Goal: Task Accomplishment & Management: Manage account settings

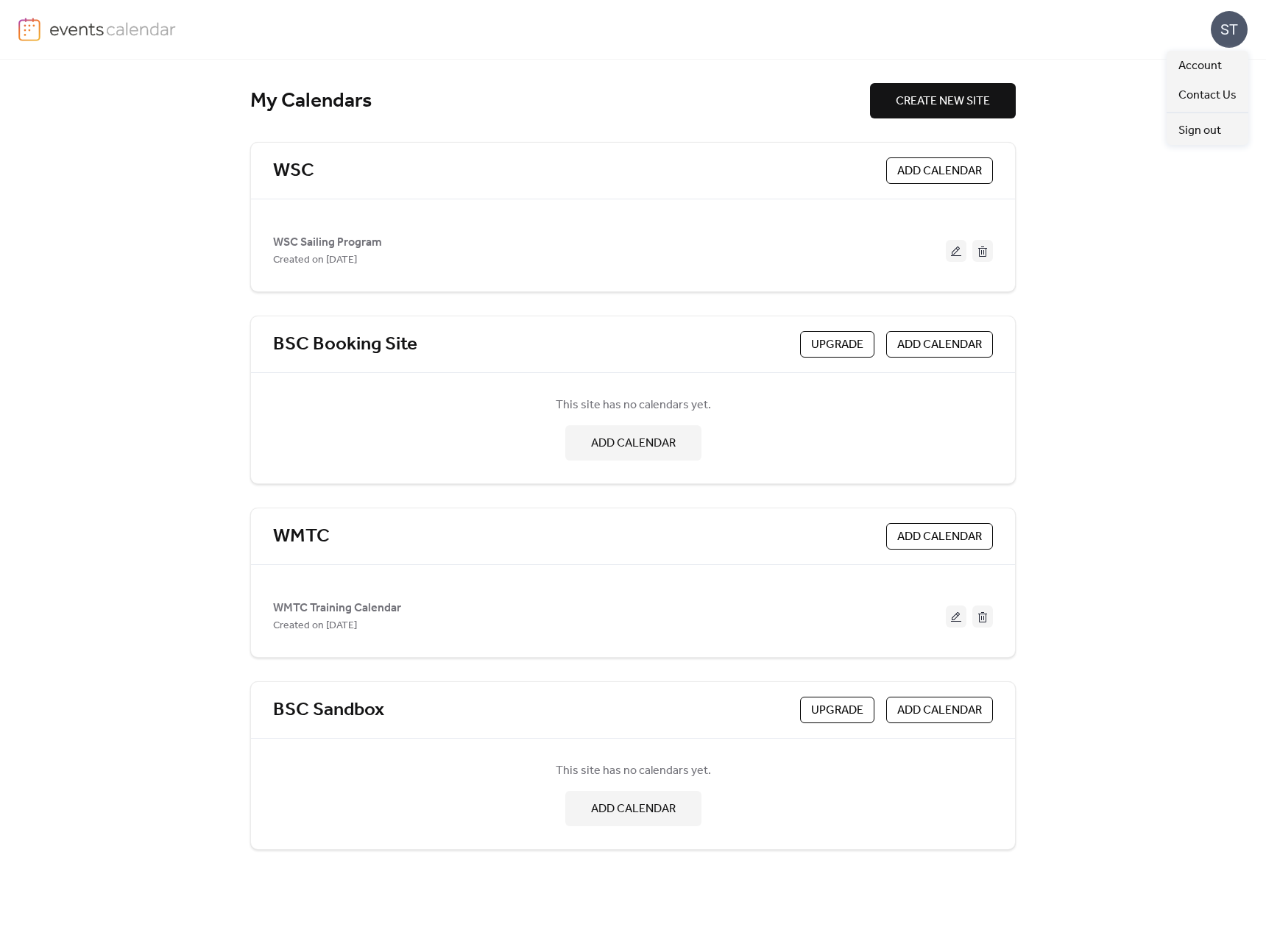
click at [1221, 31] on div "ST" at bounding box center [1229, 29] width 36 height 36
click at [1199, 68] on span "Account" at bounding box center [1200, 66] width 43 height 18
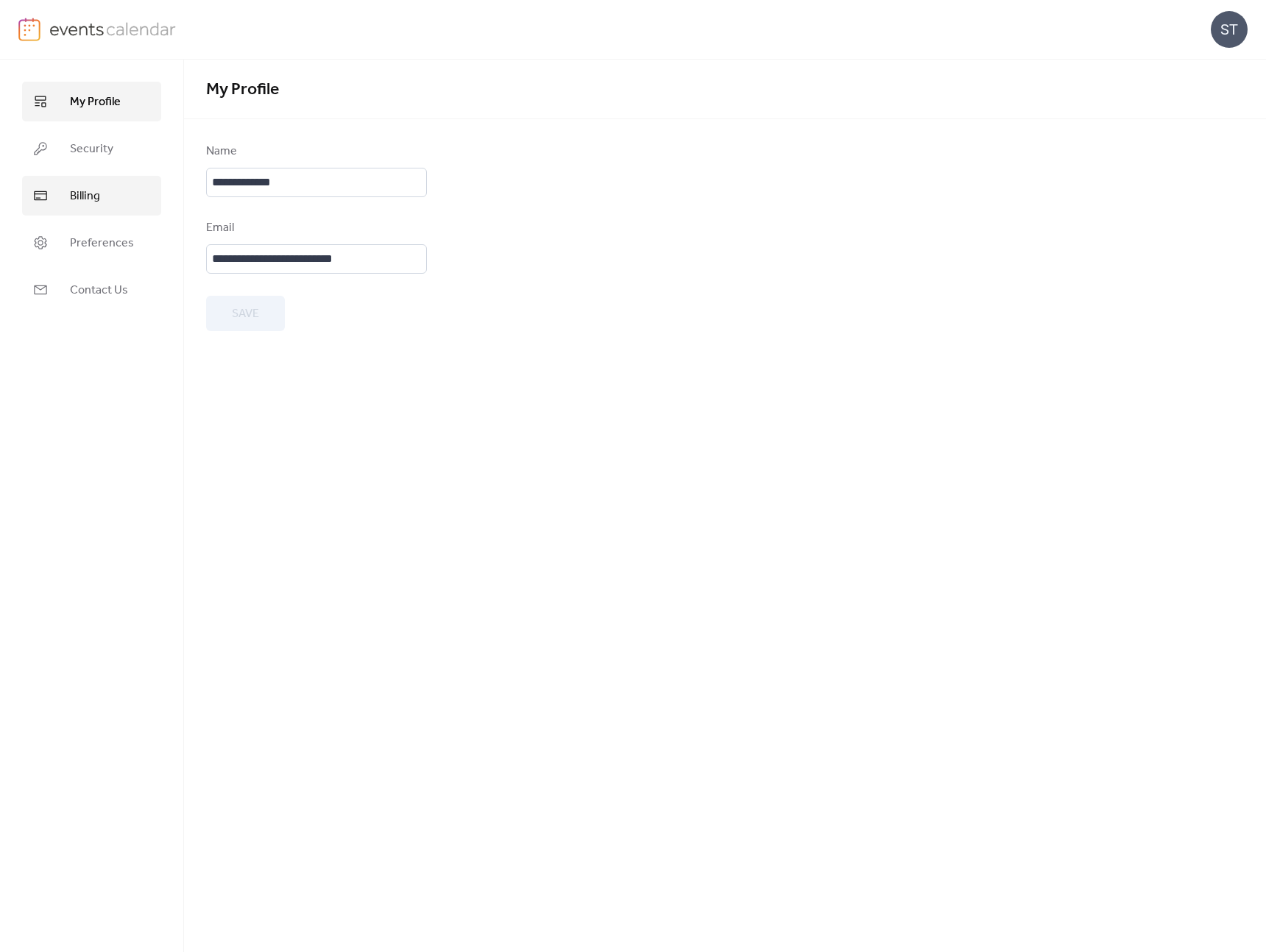
click at [92, 201] on span "Billing" at bounding box center [85, 196] width 31 height 18
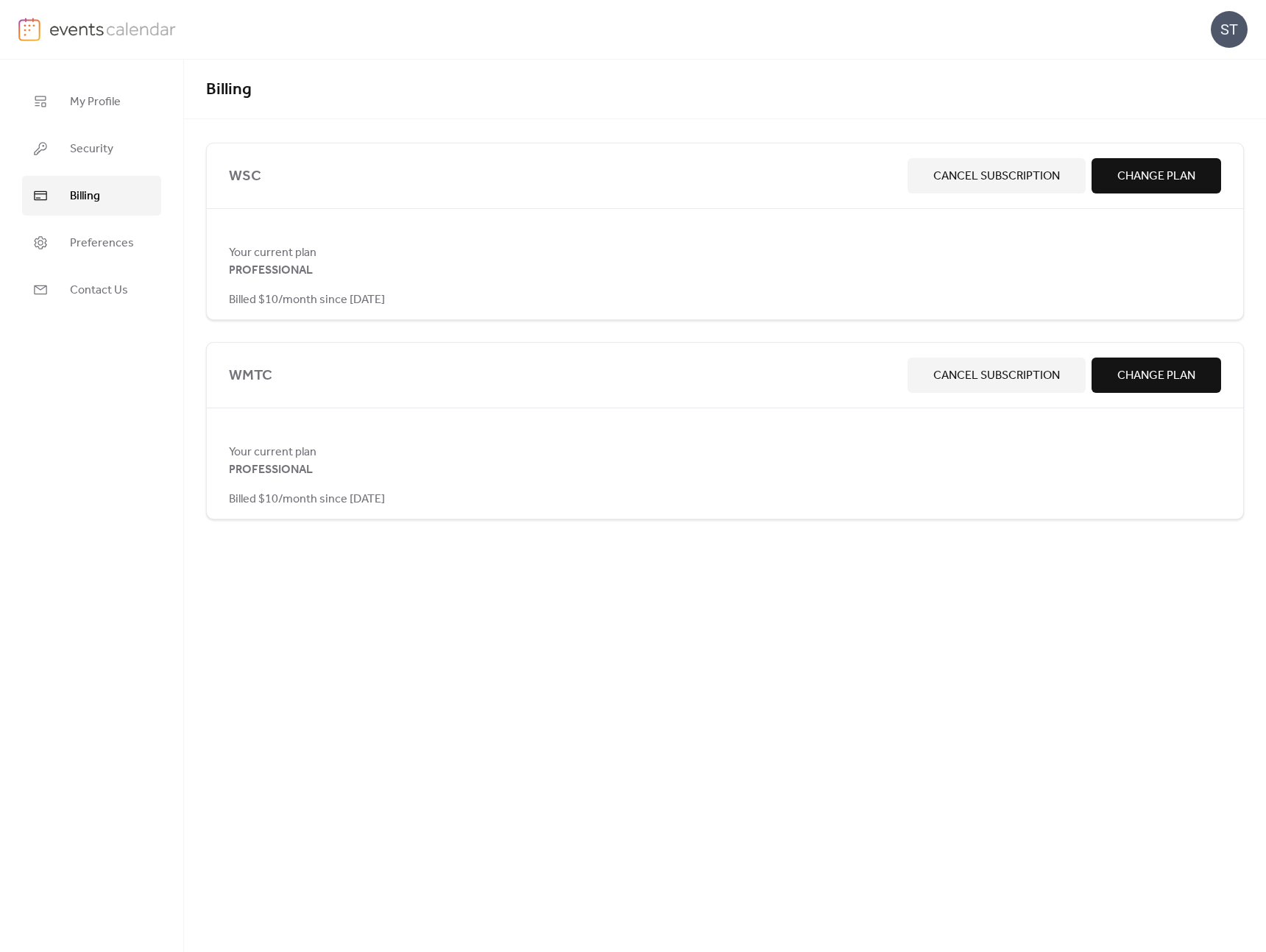
click at [802, 648] on div "Billing WSC Cancel Subscription Change Plan Your current plan PROFESSIONAL Bill…" at bounding box center [725, 505] width 1082 height 892
click at [89, 409] on div "My Profile Security Billing Preferences Contact Us" at bounding box center [92, 505] width 184 height 892
click at [98, 239] on span "Preferences" at bounding box center [102, 243] width 64 height 18
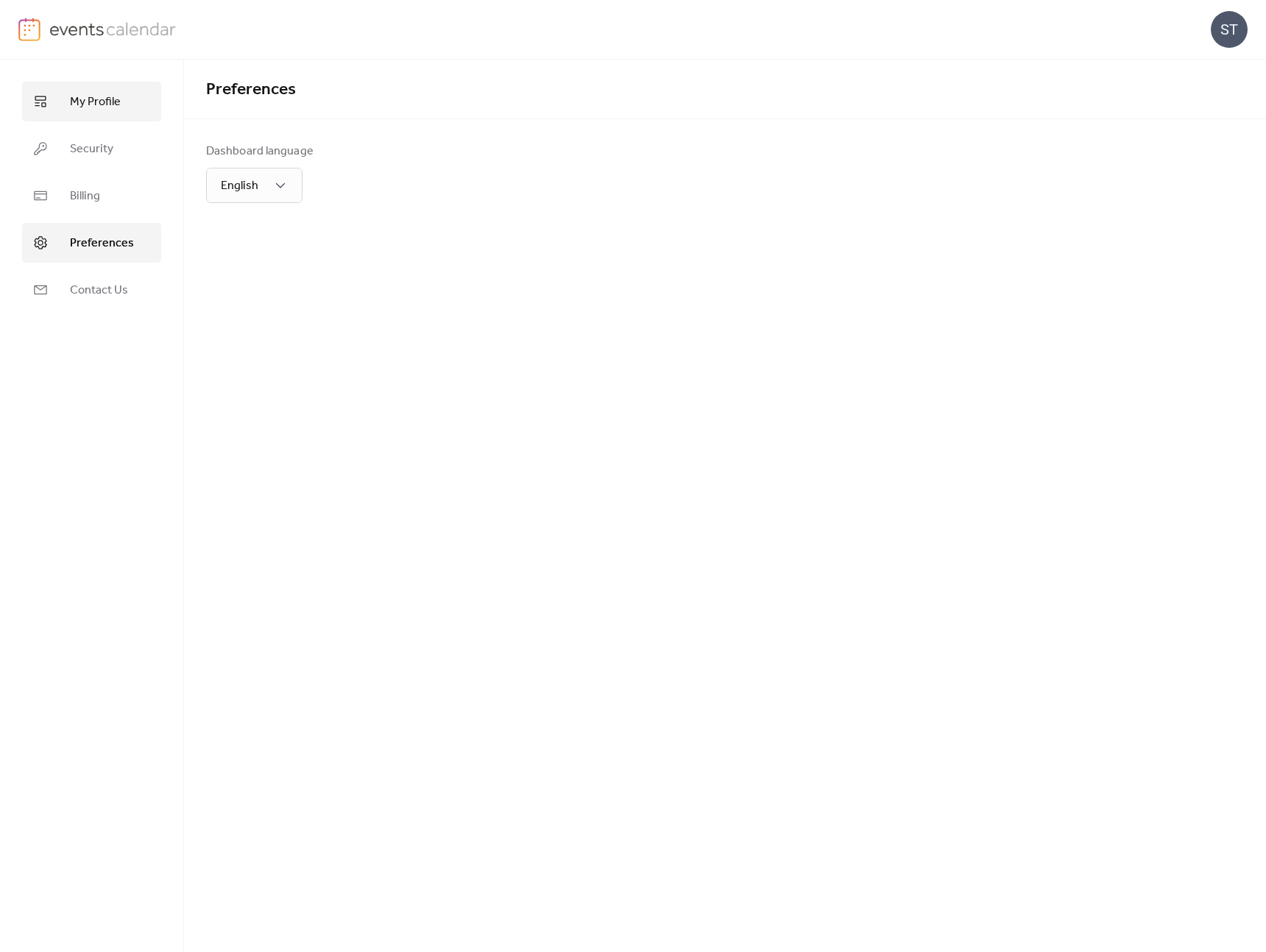
click at [77, 108] on span "My Profile" at bounding box center [95, 102] width 50 height 18
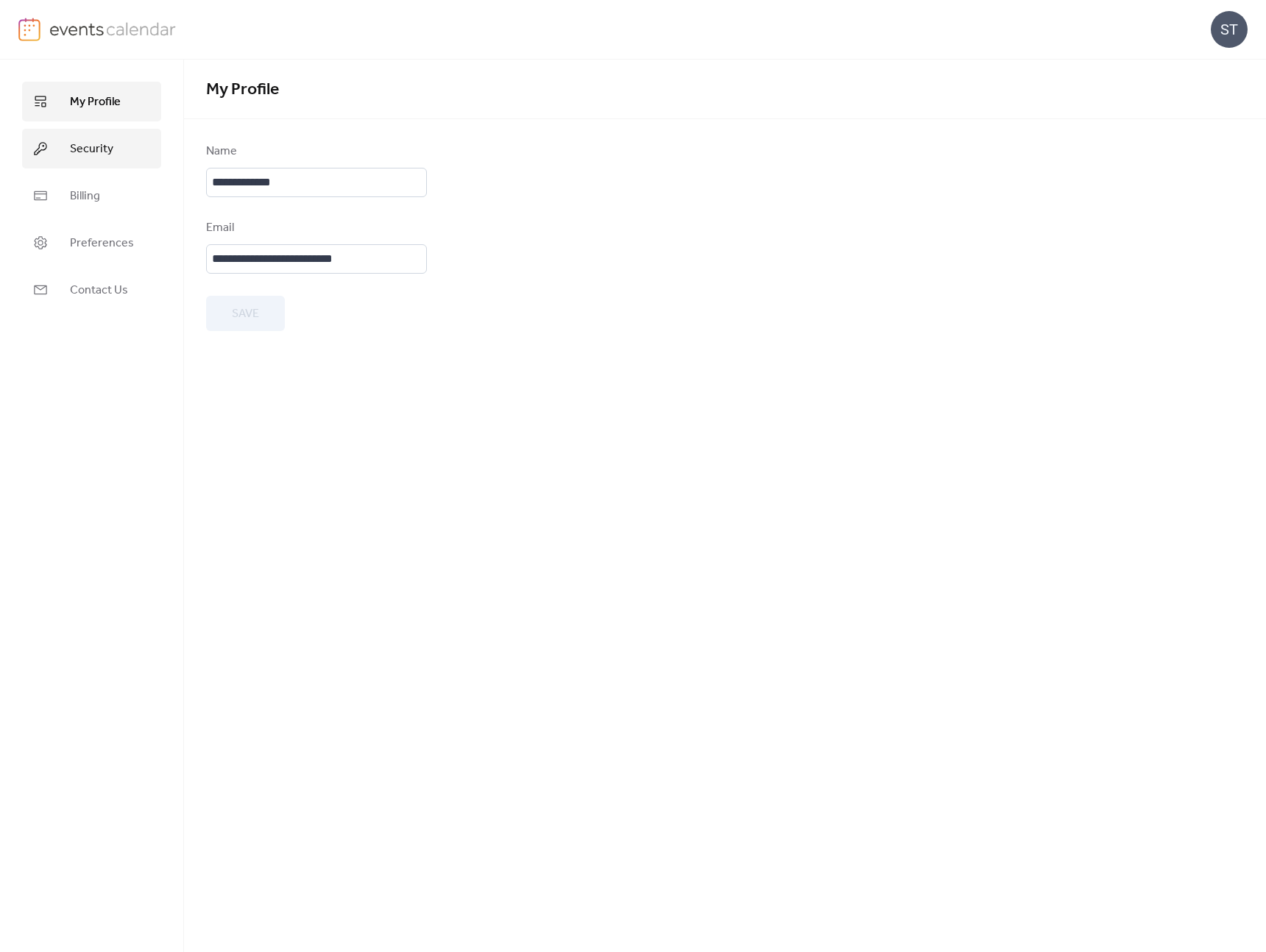
click at [83, 152] on span "Security" at bounding box center [92, 150] width 43 height 18
click at [92, 102] on span "My Profile" at bounding box center [95, 102] width 50 height 18
click at [585, 178] on form "**********" at bounding box center [725, 237] width 1037 height 188
click at [324, 50] on div "ST" at bounding box center [633, 30] width 1229 height 59
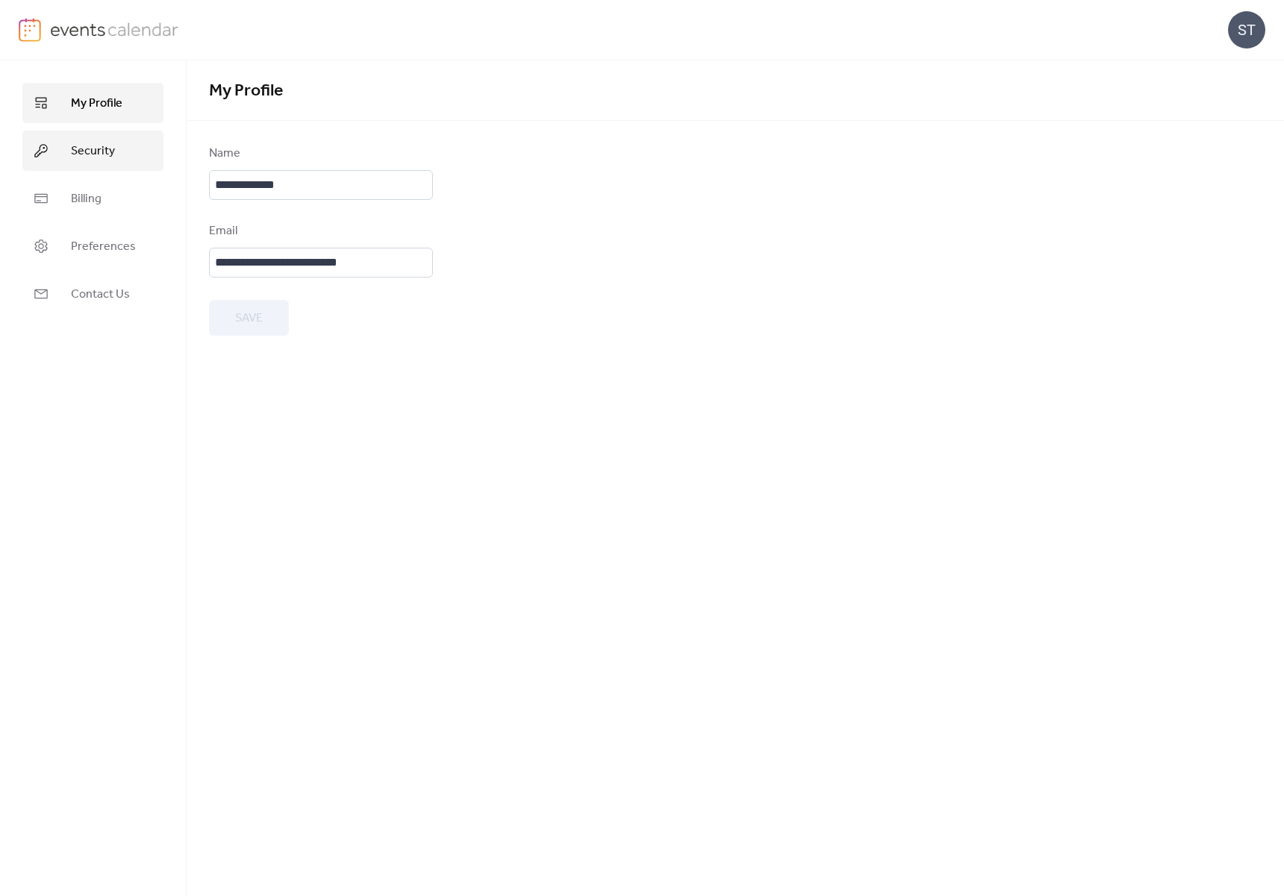
click at [81, 149] on span "Security" at bounding box center [93, 152] width 44 height 18
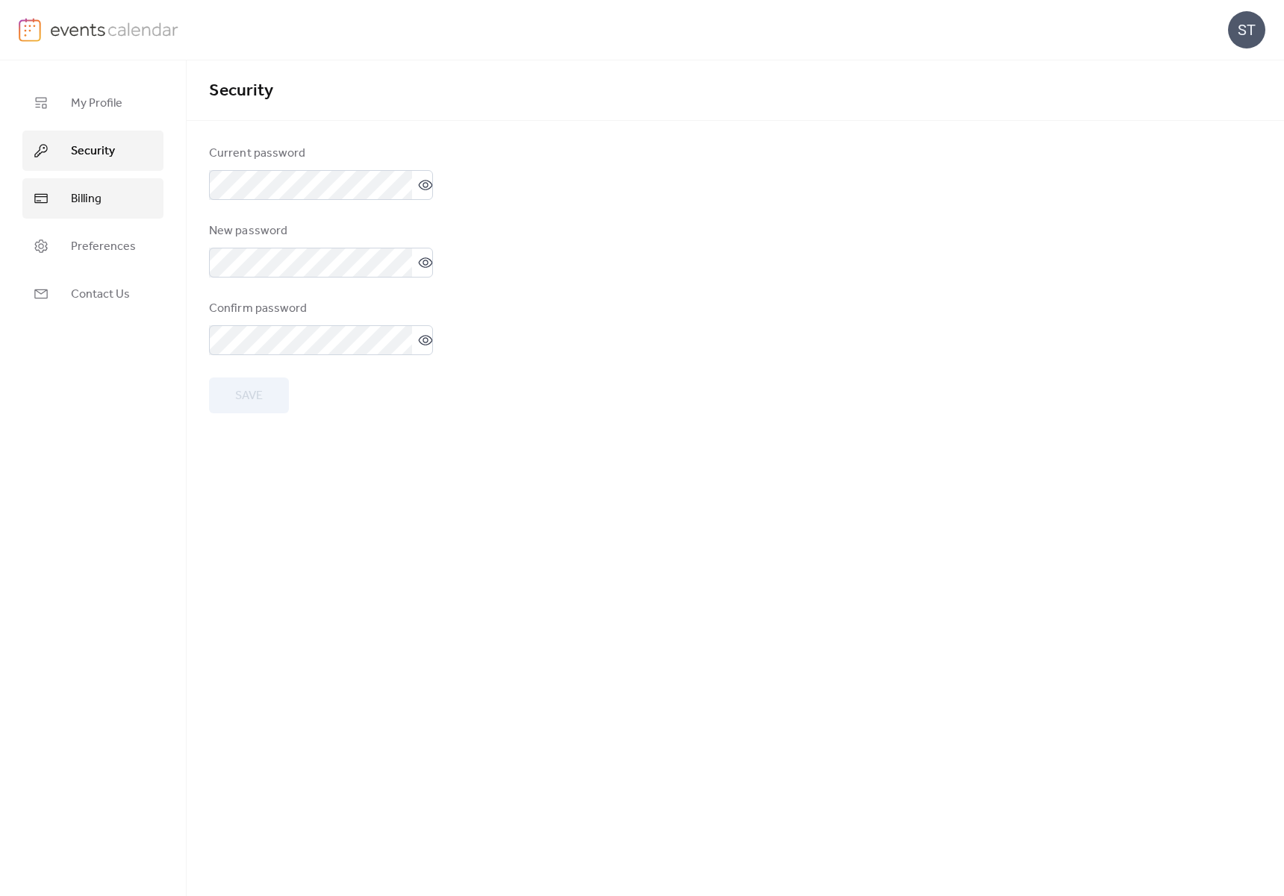
click at [87, 200] on span "Billing" at bounding box center [86, 199] width 31 height 18
